Goal: Task Accomplishment & Management: Manage account settings

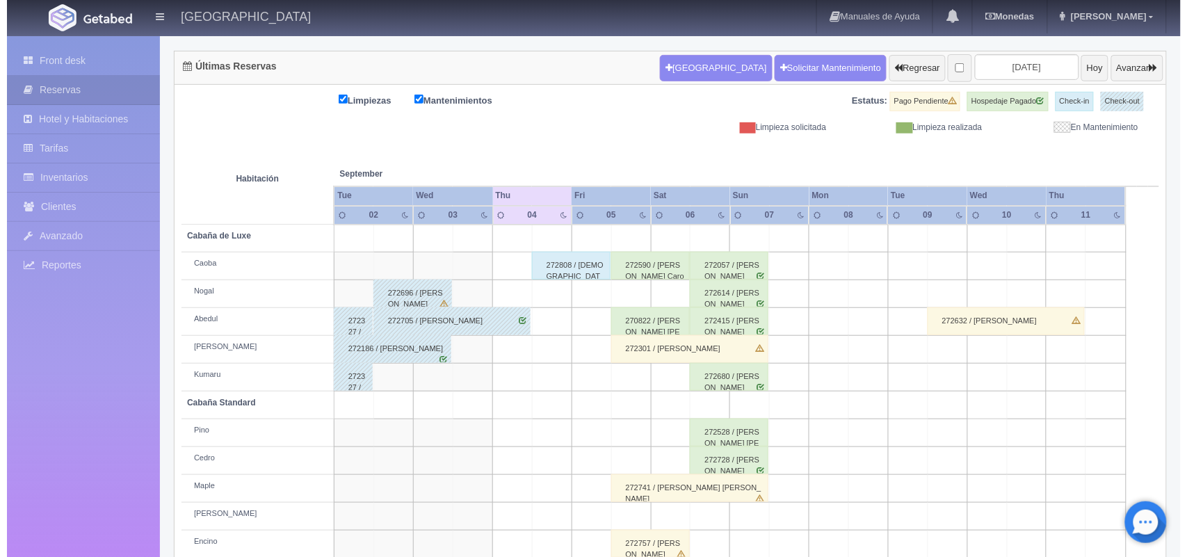
scroll to position [129, 0]
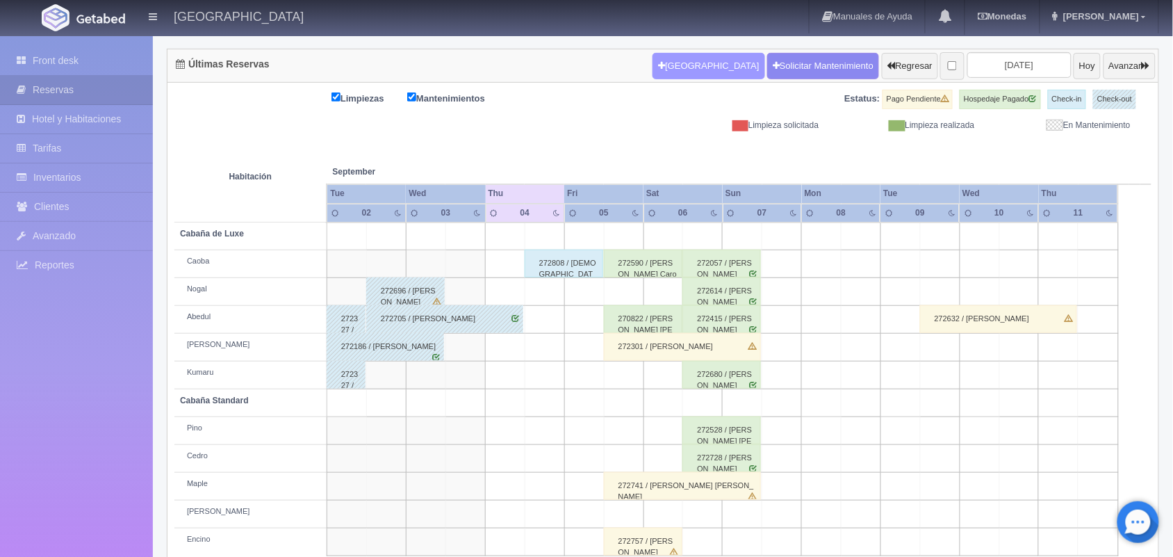
click at [675, 72] on button "[GEOGRAPHIC_DATA]" at bounding box center [709, 66] width 112 height 26
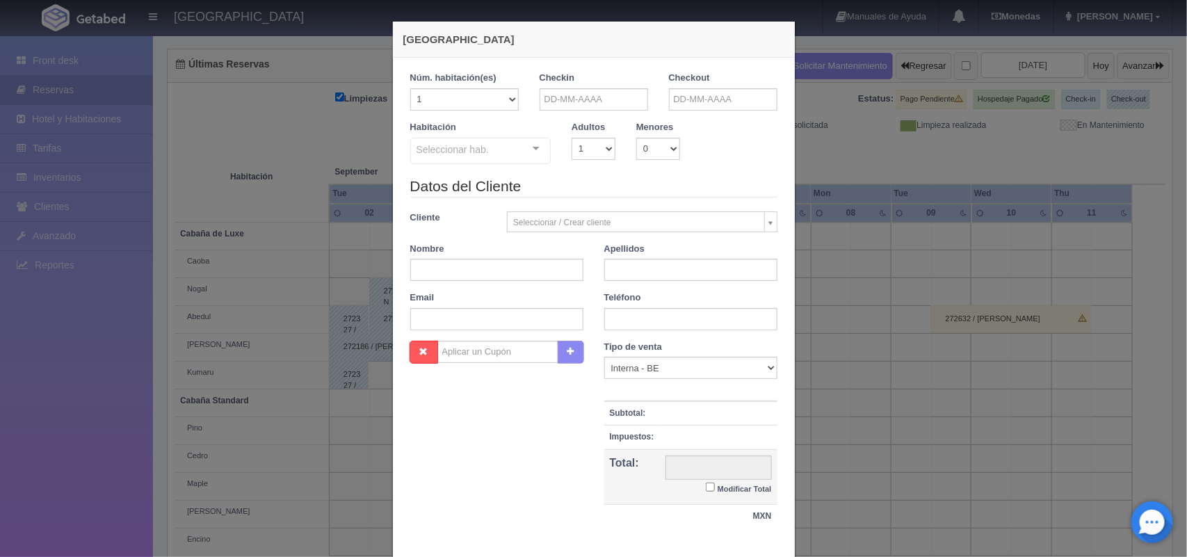
click at [530, 147] on div at bounding box center [536, 148] width 28 height 21
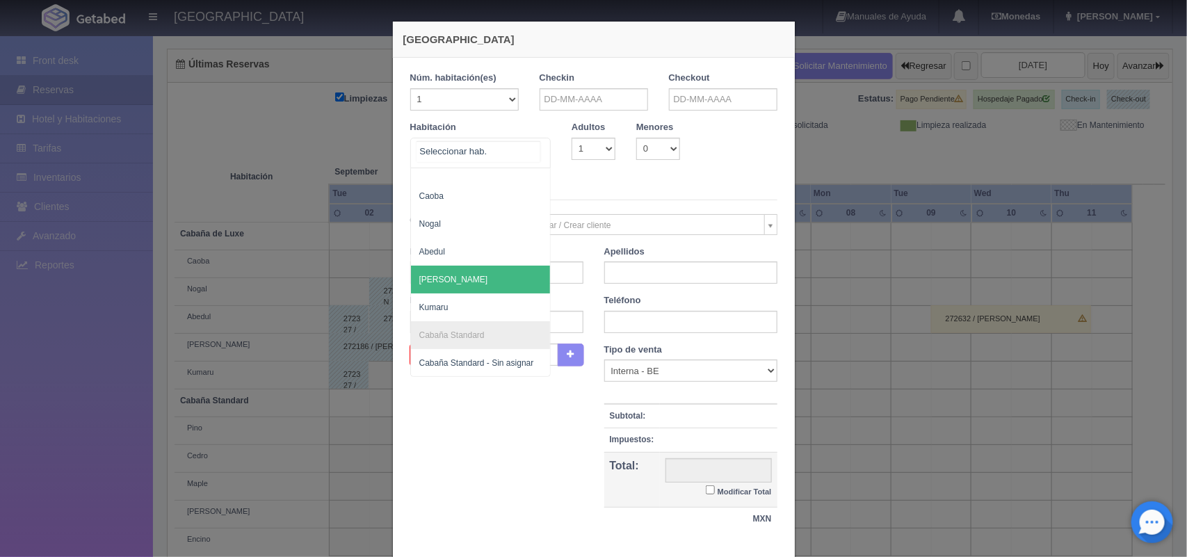
scroll to position [104, 0]
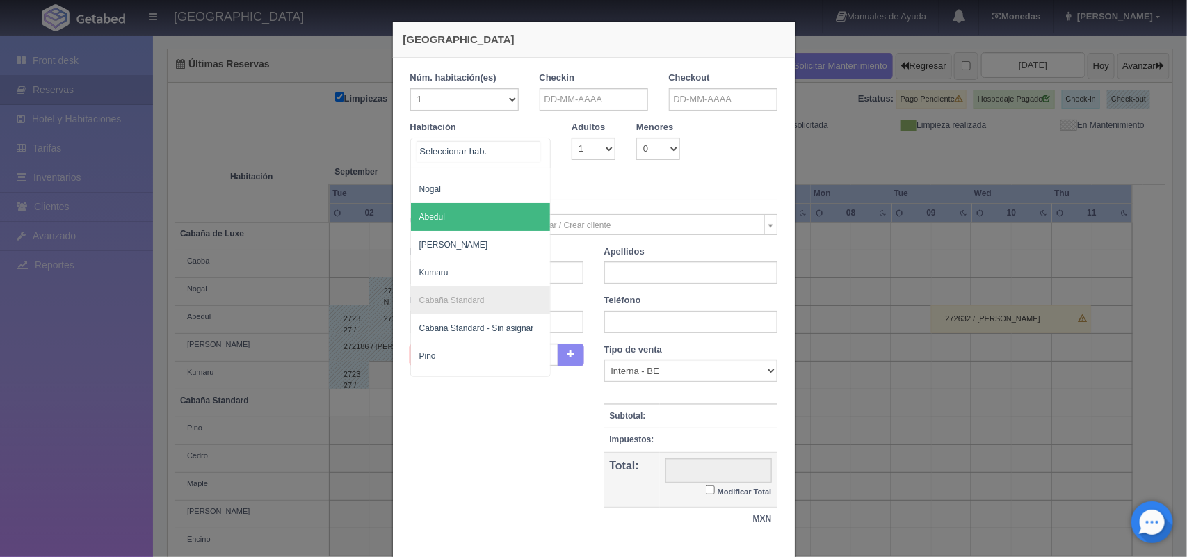
click at [476, 217] on span "Abedul" at bounding box center [481, 217] width 140 height 28
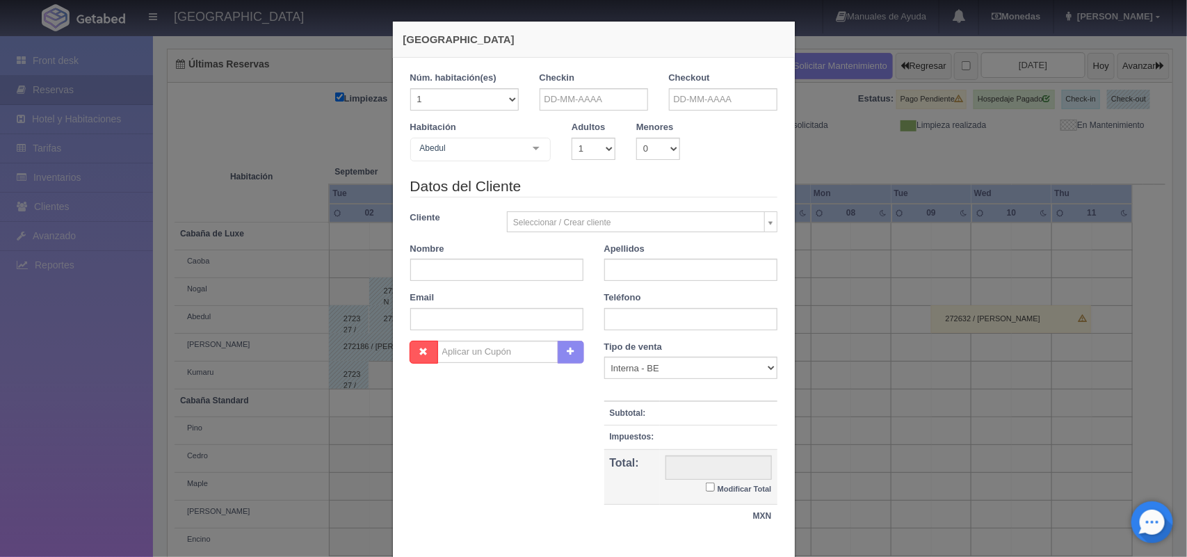
checkbox input "false"
click at [582, 103] on input "text" at bounding box center [593, 99] width 108 height 22
click at [624, 167] on link "4" at bounding box center [623, 165] width 18 height 20
type input "04-09-2025"
checkbox input "false"
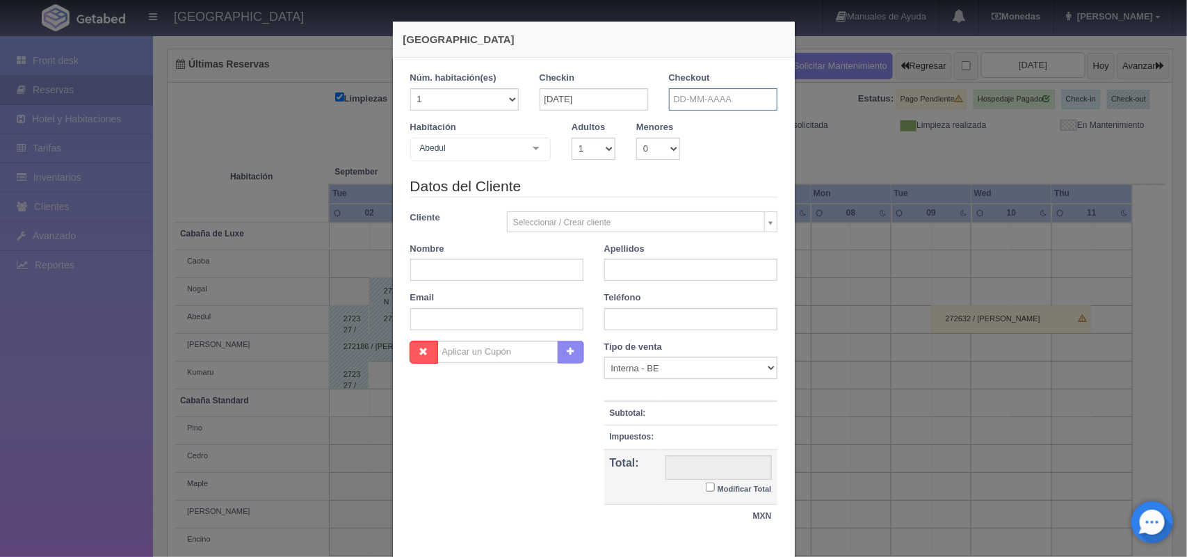
click at [703, 102] on input "text" at bounding box center [723, 99] width 108 height 22
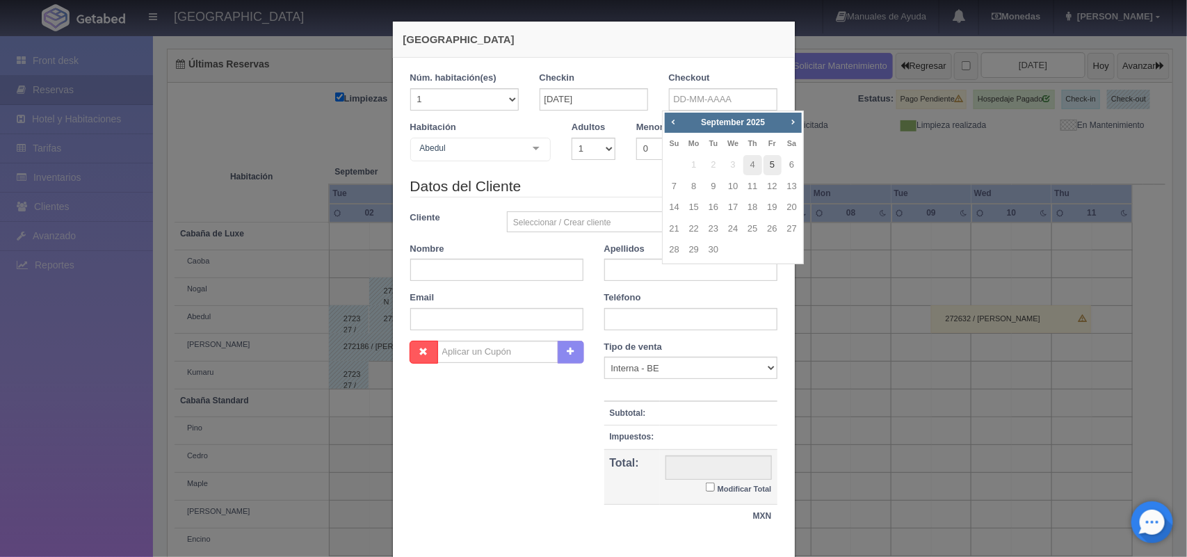
click at [772, 162] on link "5" at bounding box center [772, 165] width 18 height 20
type input "05-09-2025"
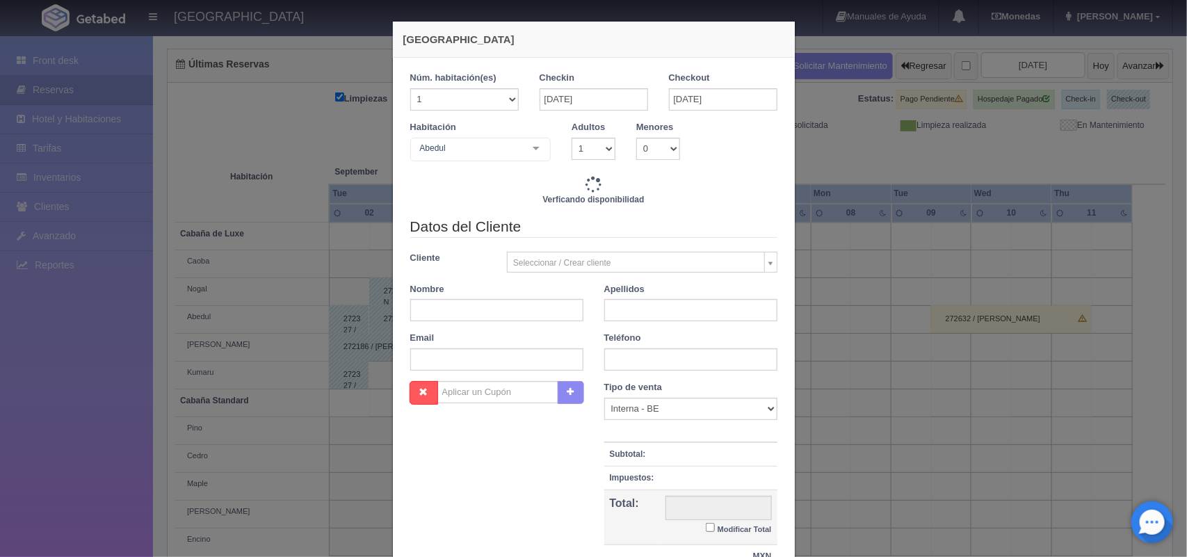
checkbox input "false"
type input "1500.00"
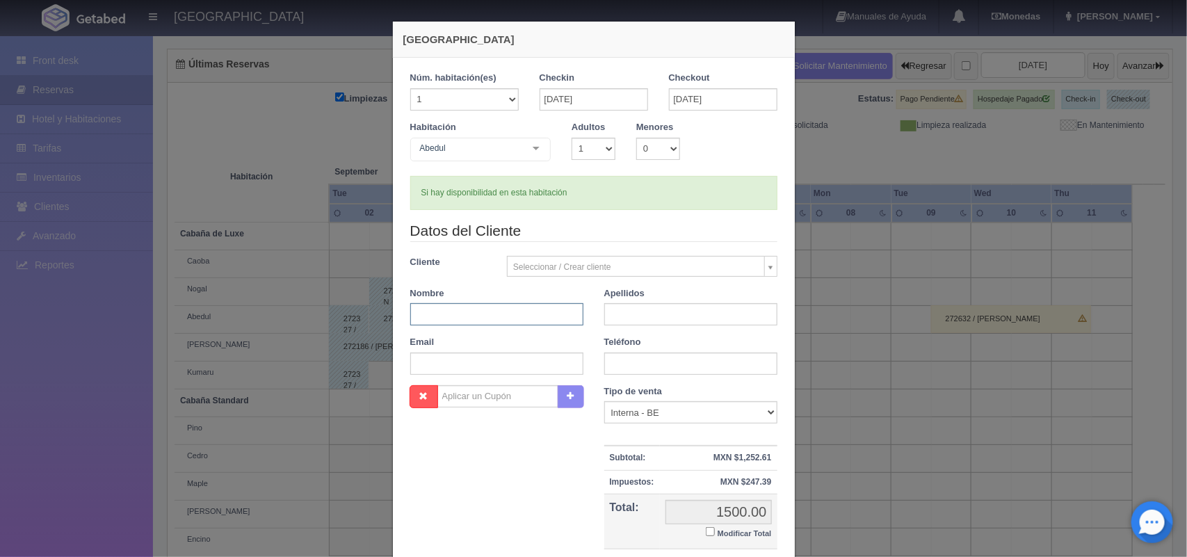
click at [509, 320] on input "text" at bounding box center [496, 314] width 173 height 22
checkbox input "false"
type input "Karen"
click at [630, 320] on input "text" at bounding box center [690, 314] width 173 height 22
type input "Ramirez Hernández"
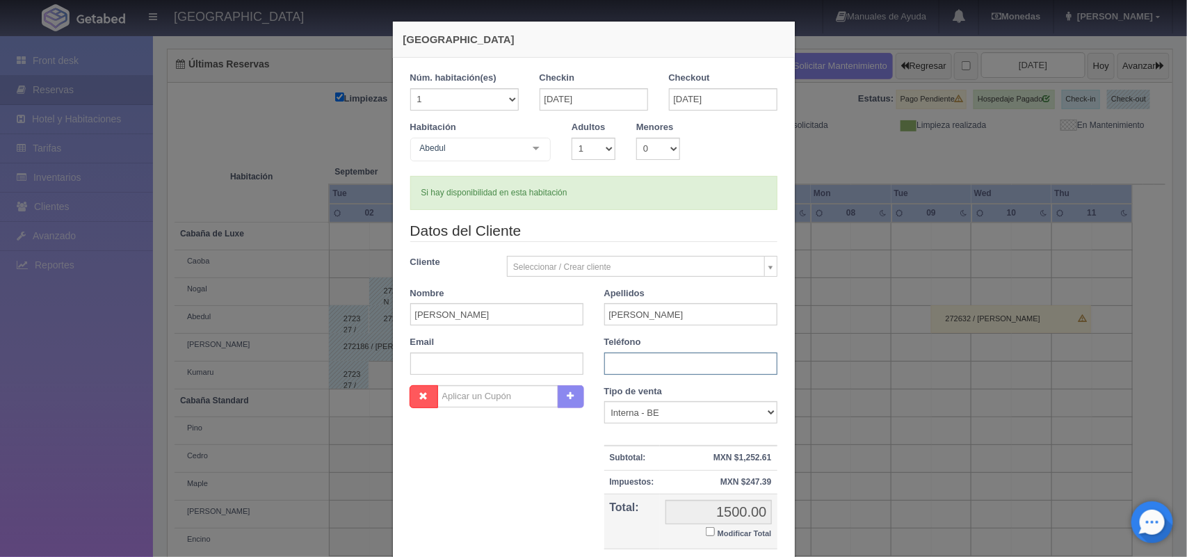
click at [664, 363] on input "text" at bounding box center [690, 363] width 173 height 22
click at [706, 535] on input "Modificar Total" at bounding box center [710, 531] width 9 height 9
checkbox input "true"
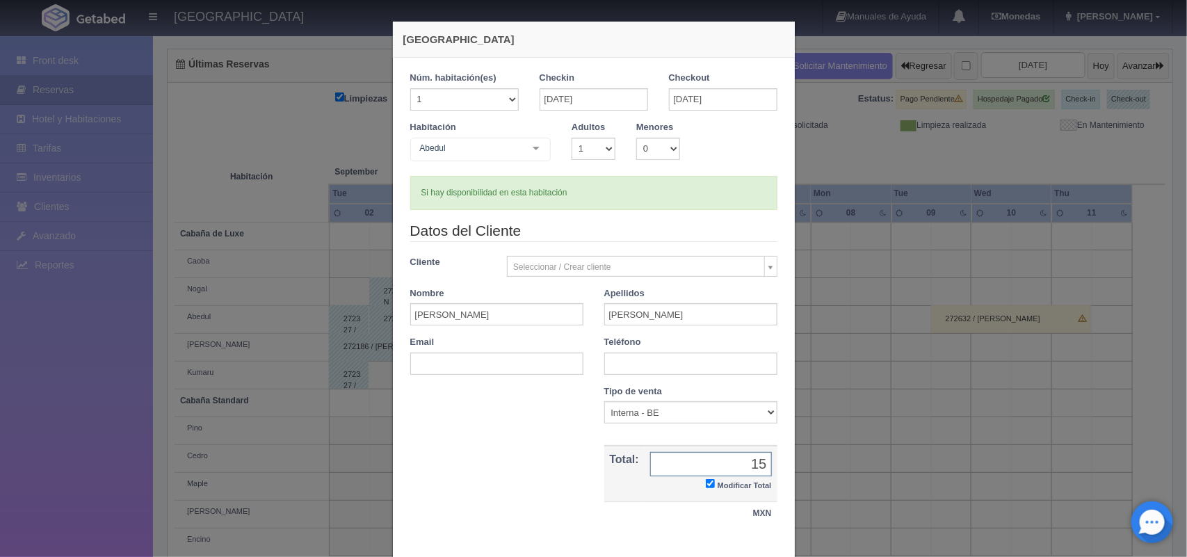
type input "1"
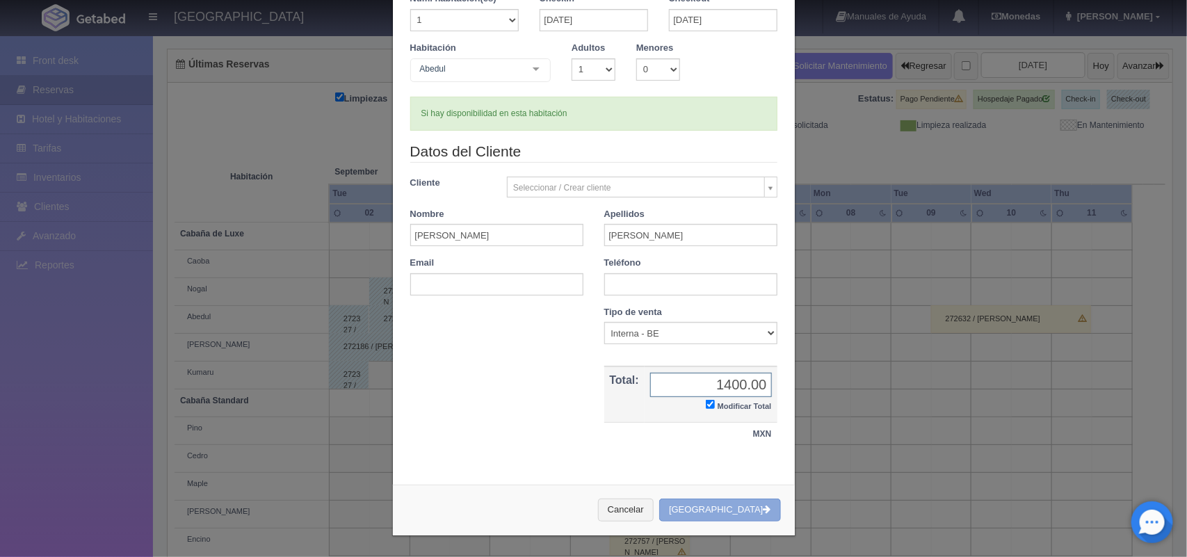
type input "1400.00"
click at [717, 506] on button "[GEOGRAPHIC_DATA]" at bounding box center [719, 509] width 121 height 23
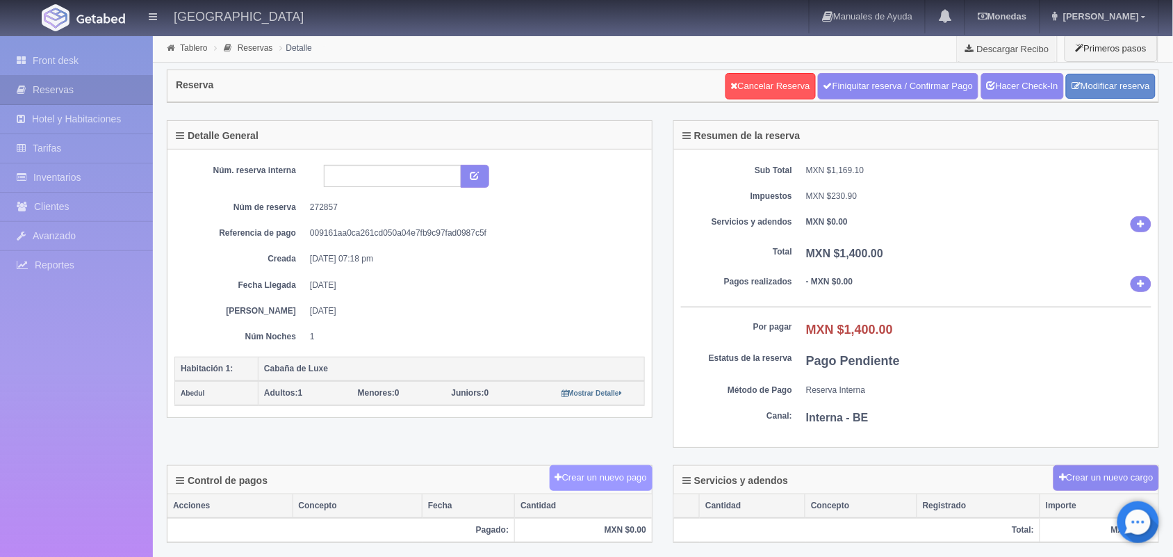
click at [574, 490] on button "Crear un nuevo pago" at bounding box center [601, 478] width 103 height 26
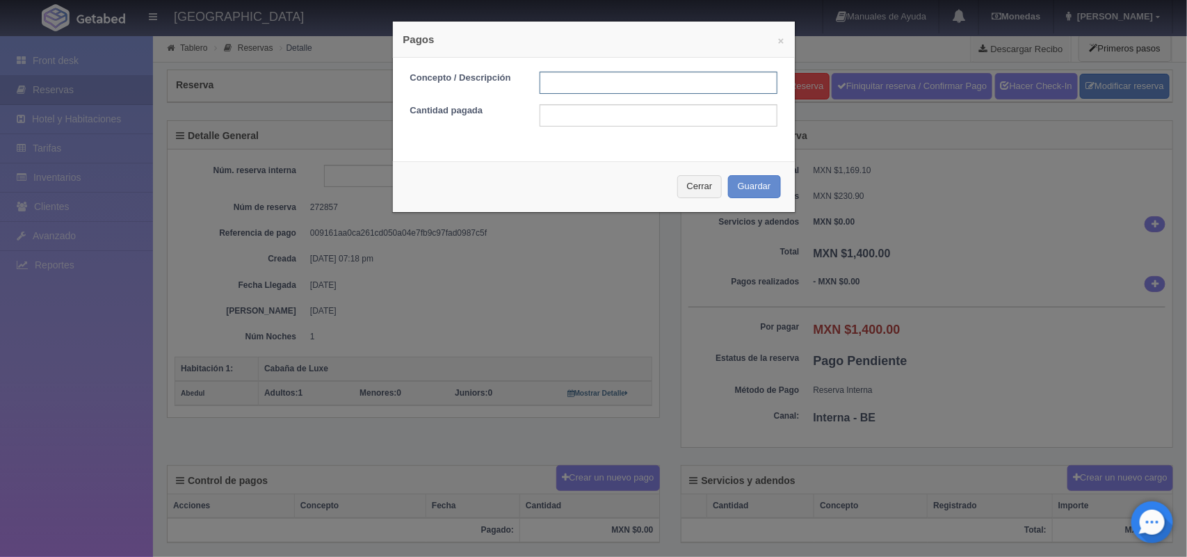
click at [619, 80] on input "text" at bounding box center [658, 83] width 238 height 22
type input "pago con tarjeta [DATE]"
click at [650, 120] on input "text" at bounding box center [658, 115] width 238 height 22
type input "1400.00"
click at [748, 186] on button "Guardar" at bounding box center [754, 186] width 53 height 23
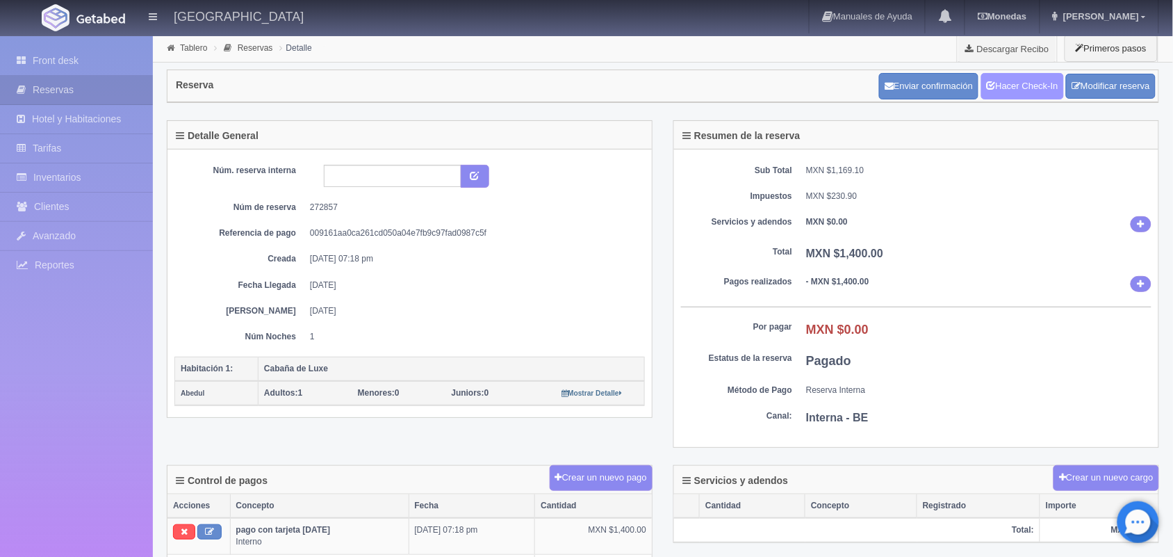
click at [1019, 92] on link "Hacer Check-In" at bounding box center [1022, 86] width 83 height 26
click at [192, 49] on link "Tablero" at bounding box center [193, 48] width 27 height 10
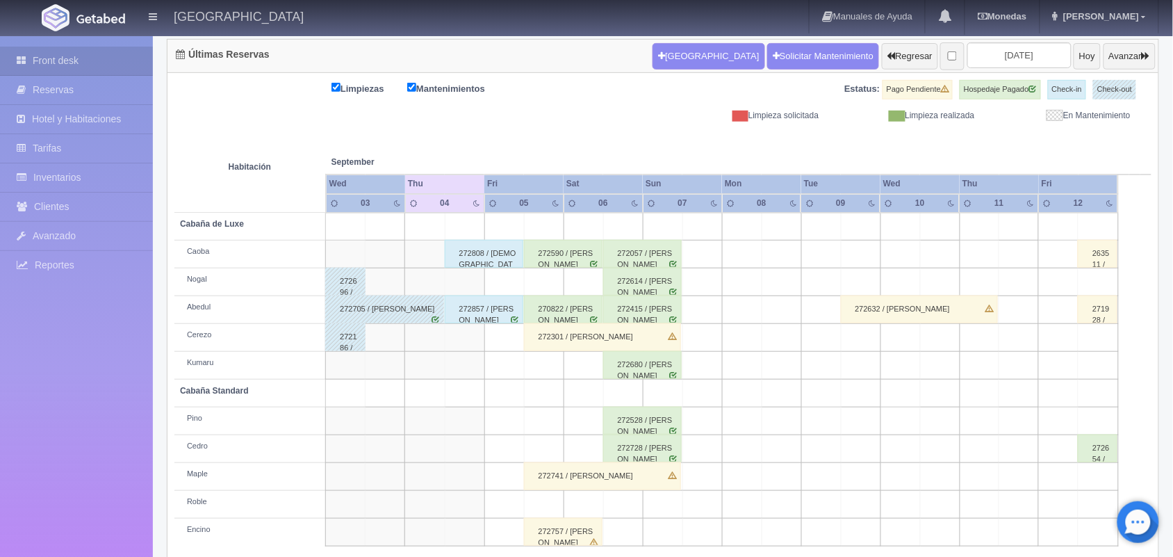
scroll to position [158, 0]
